Goal: Task Accomplishment & Management: Use online tool/utility

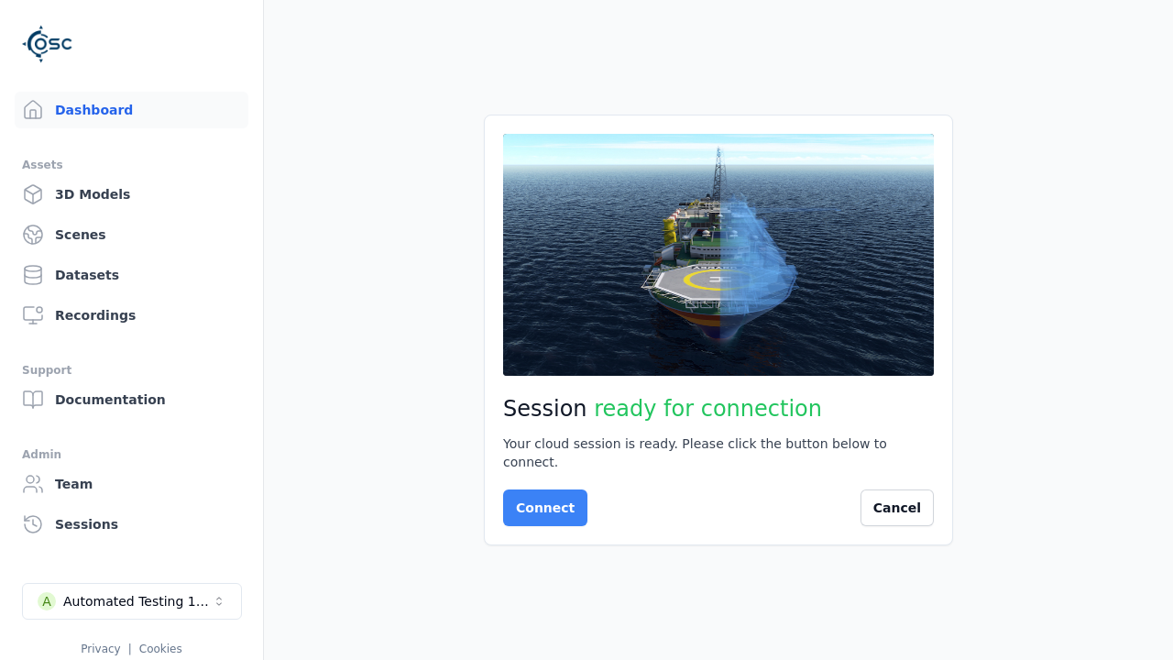
click at [540, 498] on button "Connect" at bounding box center [545, 507] width 84 height 37
